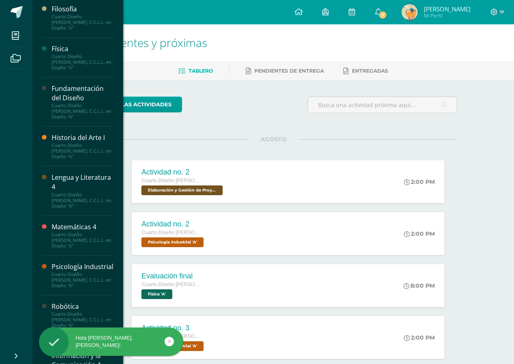
scroll to position [372, 0]
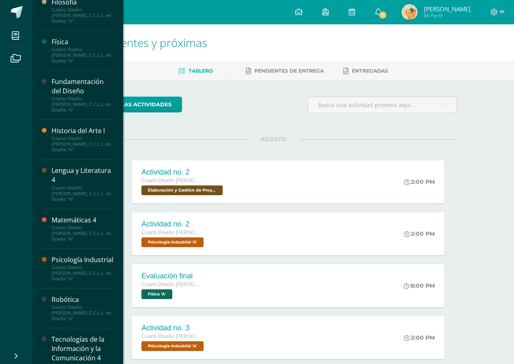
click at [70, 335] on div "Tecnologías de la Información y la Comunicación 4" at bounding box center [83, 349] width 62 height 28
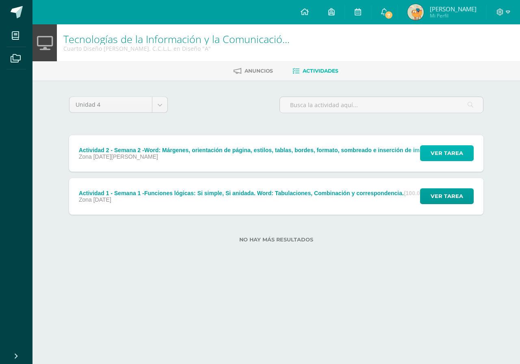
click at [427, 149] on button "Ver tarea" at bounding box center [447, 153] width 54 height 16
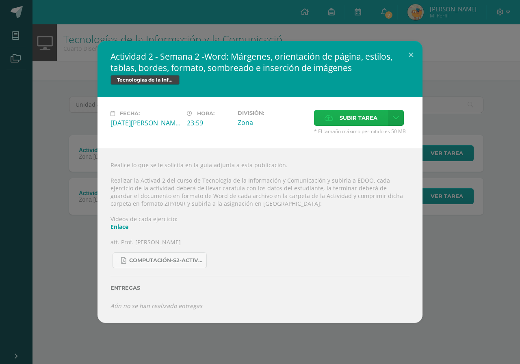
click at [362, 119] on span "Subir tarea" at bounding box center [359, 117] width 38 height 15
click at [0, 0] on input "Subir tarea" at bounding box center [0, 0] width 0 height 0
click at [362, 119] on span "Subir tarea" at bounding box center [359, 117] width 38 height 15
click at [0, 0] on input "Subir tarea" at bounding box center [0, 0] width 0 height 0
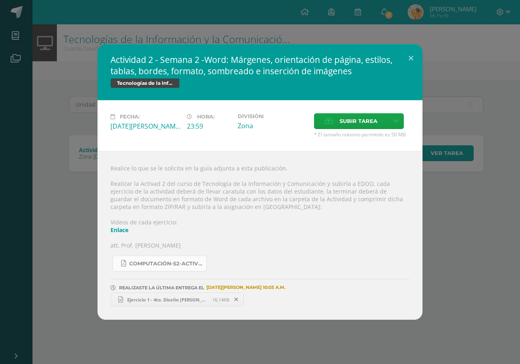
click at [151, 266] on span "COMPUTACIÓN-S2-Actividad 2 -4TO DISEÑO Y FINANZAS-Combinación - Correspondencia…" at bounding box center [165, 264] width 73 height 6
